Goal: Information Seeking & Learning: Learn about a topic

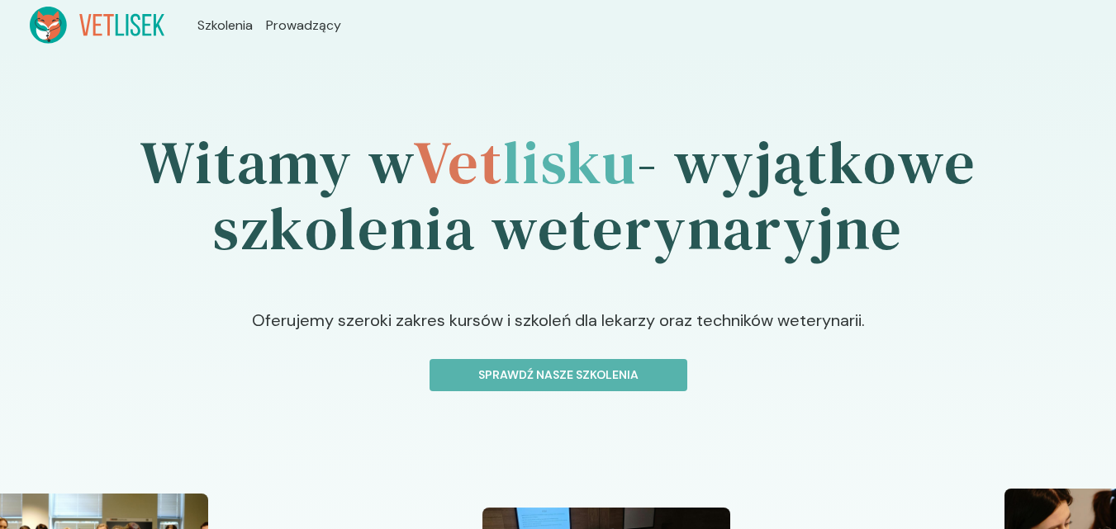
click at [583, 357] on p "Oferujemy szeroki zakres kursów i szkoleń dla lekarzy oraz techników weterynari…" at bounding box center [558, 333] width 744 height 51
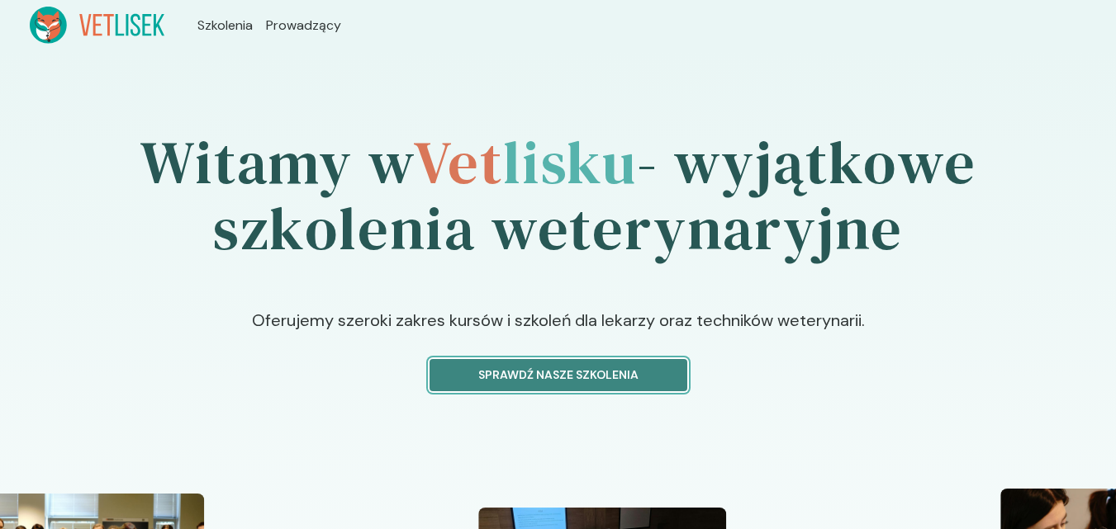
click at [608, 374] on p "Sprawdź nasze szkolenia" at bounding box center [559, 375] width 230 height 17
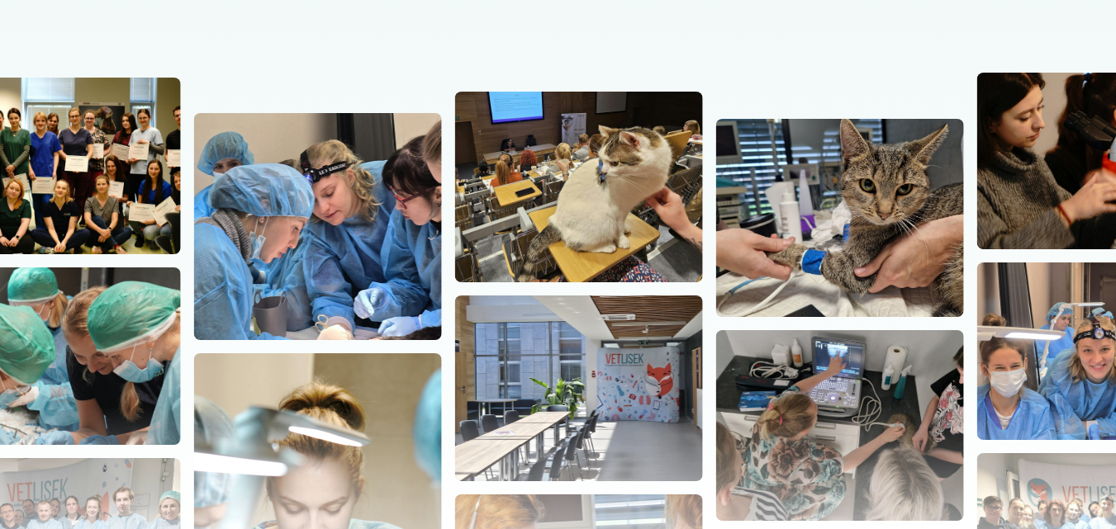
scroll to position [855, 0]
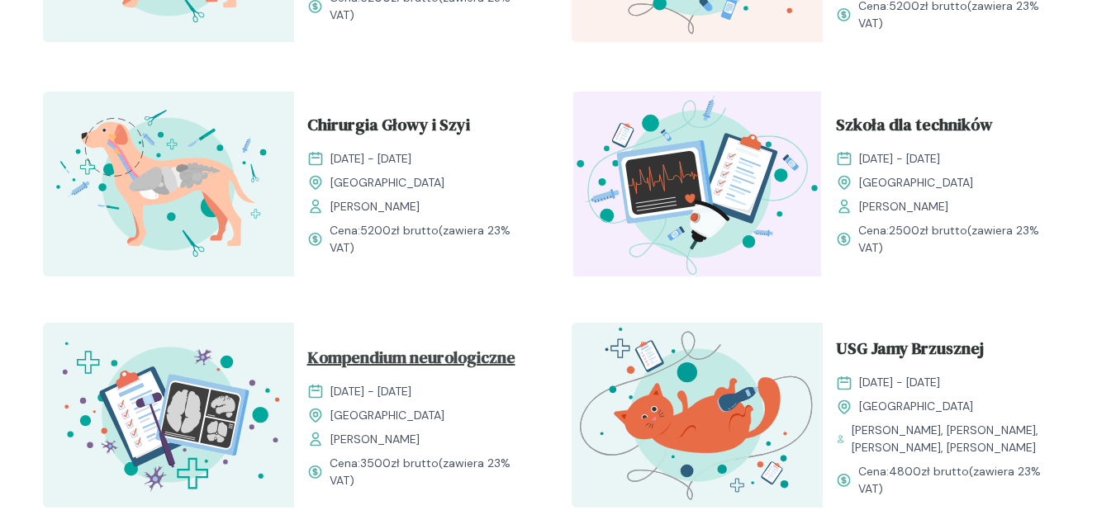
scroll to position [826, 0]
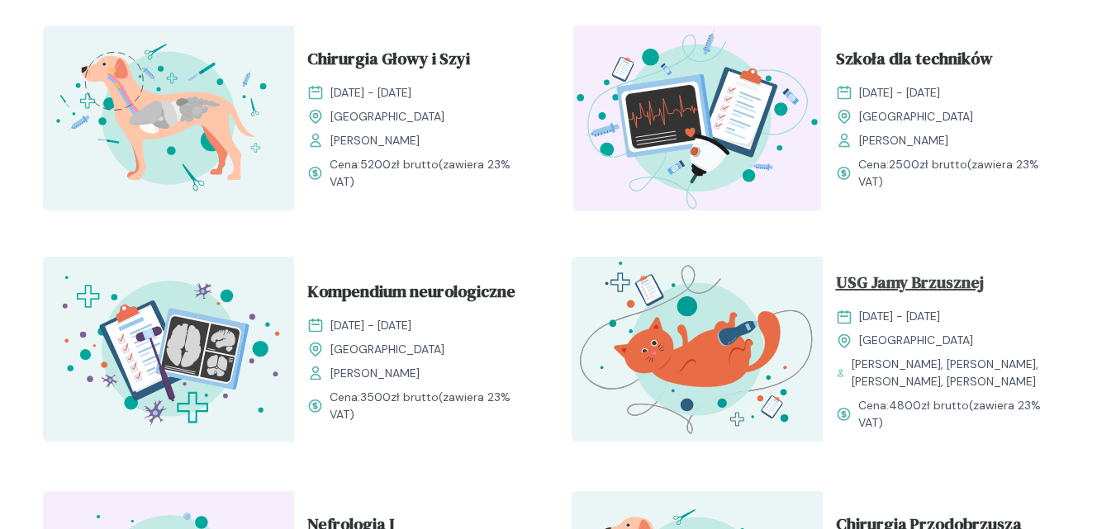
click at [923, 279] on span "USG Jamy Brzusznej" at bounding box center [910, 285] width 148 height 31
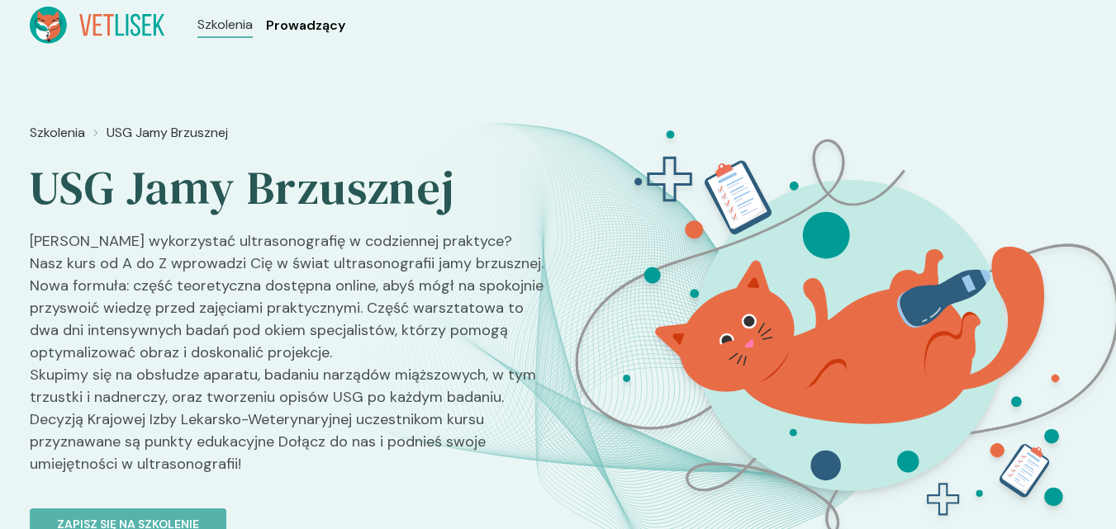
click at [310, 20] on span "Prowadzący" at bounding box center [305, 26] width 79 height 20
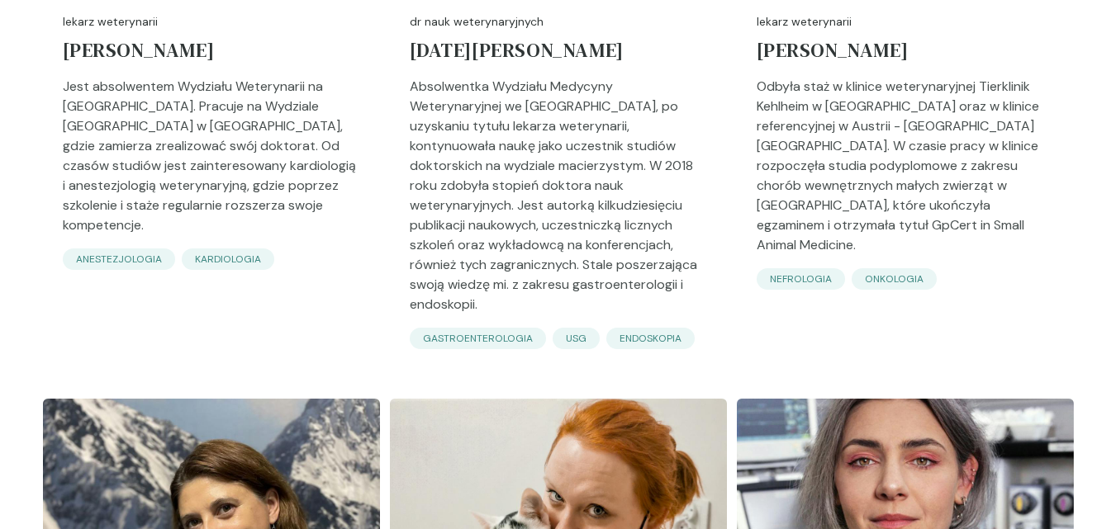
scroll to position [1074, 0]
